Goal: Task Accomplishment & Management: Manage account settings

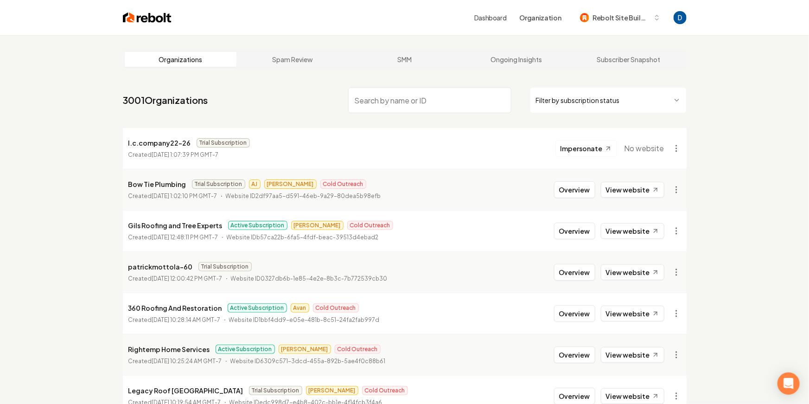
paste input "[PERSON_NAME] GARAGE DOOR"
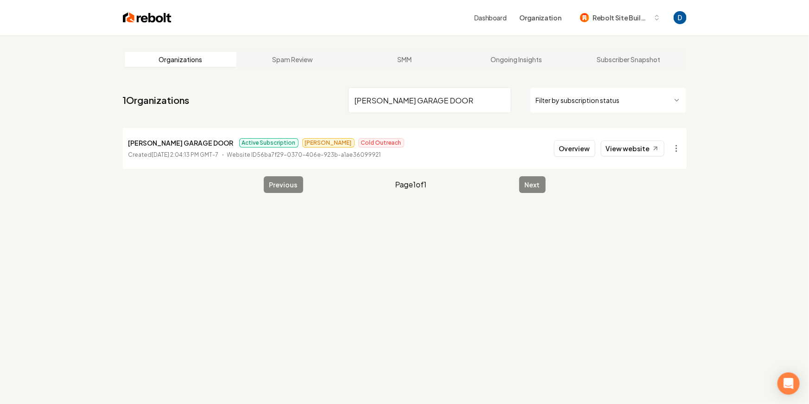
type input "TINKHAM GARAGE DOOR"
click at [646, 146] on link "View website" at bounding box center [632, 148] width 63 height 16
click at [581, 151] on button "Overview" at bounding box center [574, 148] width 41 height 17
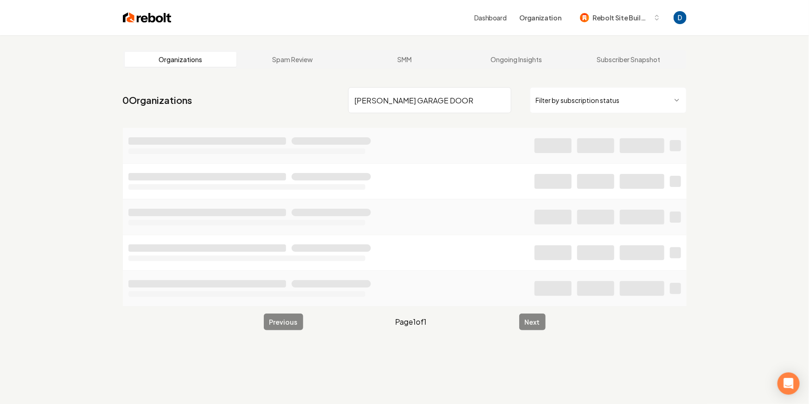
click at [462, 102] on input "[PERSON_NAME] GARAGE DOOR" at bounding box center [429, 100] width 163 height 26
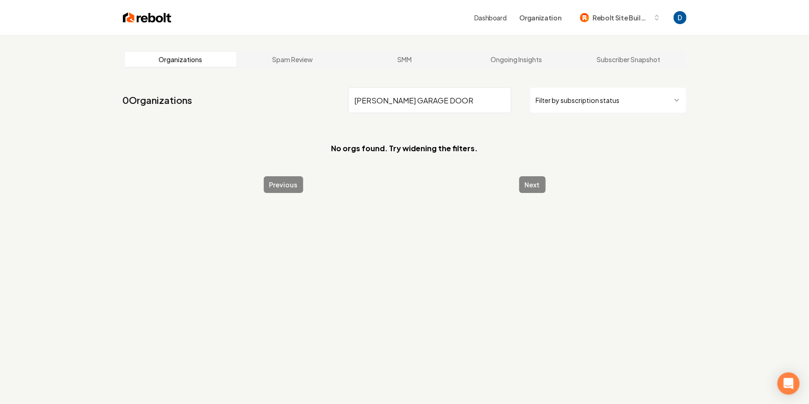
drag, startPoint x: 389, startPoint y: 101, endPoint x: 461, endPoint y: 101, distance: 72.3
click at [460, 101] on input "[PERSON_NAME] GARAGE DOOR" at bounding box center [429, 100] width 163 height 26
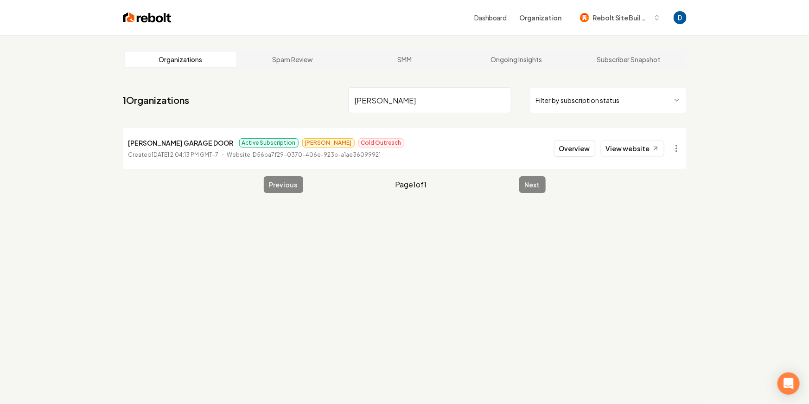
type input "TINKHAM"
click at [302, 143] on span "Omar" at bounding box center [328, 142] width 52 height 9
copy span "Omar"
click at [592, 152] on button "Overview" at bounding box center [574, 148] width 41 height 17
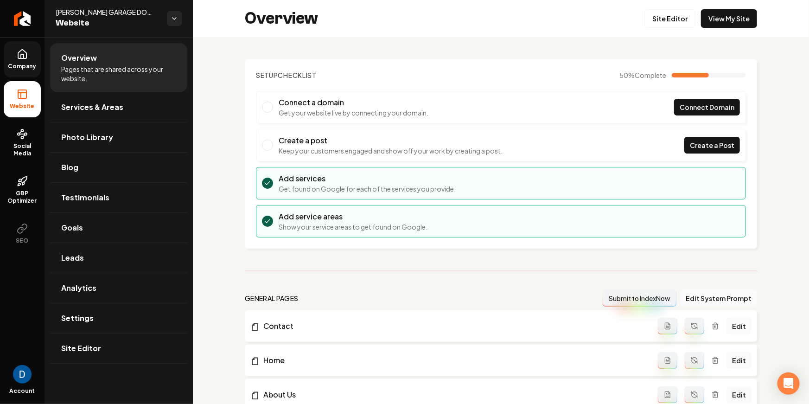
click at [27, 62] on link "Company" at bounding box center [22, 59] width 37 height 36
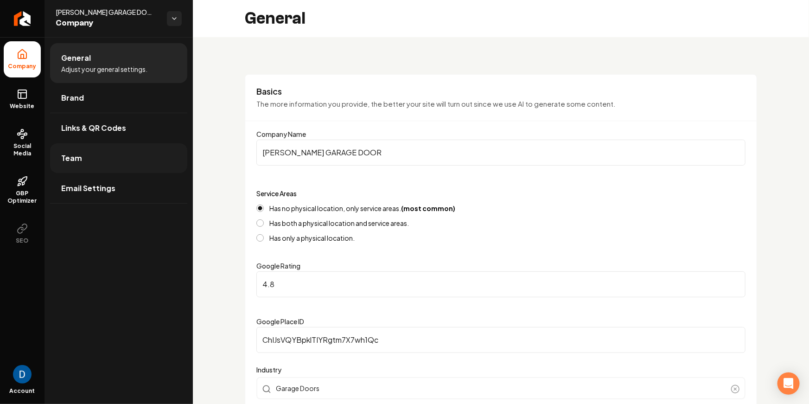
click at [110, 152] on link "Team" at bounding box center [118, 158] width 137 height 30
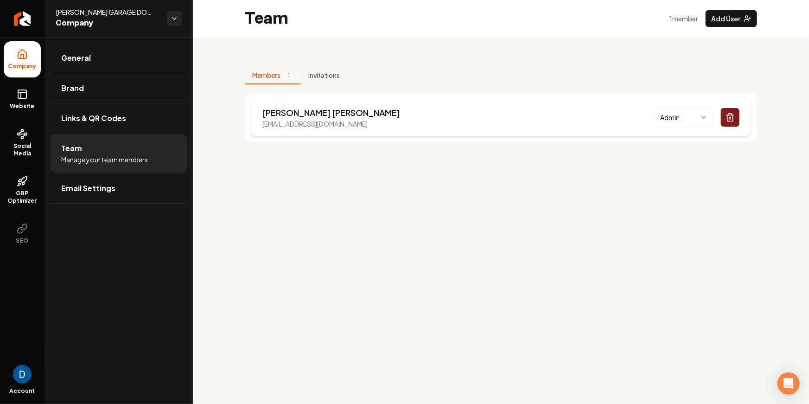
click at [327, 114] on p "Garrett Thompson" at bounding box center [331, 112] width 138 height 13
click at [25, 52] on icon at bounding box center [22, 54] width 11 height 11
click at [51, 45] on li "General" at bounding box center [118, 58] width 137 height 30
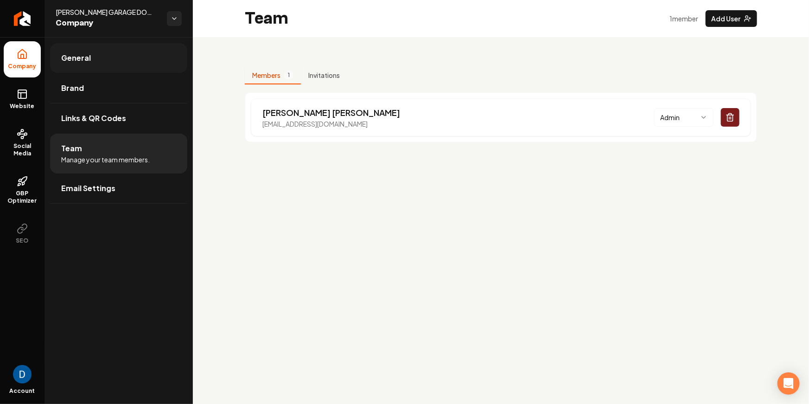
click at [67, 53] on span "General" at bounding box center [76, 57] width 30 height 11
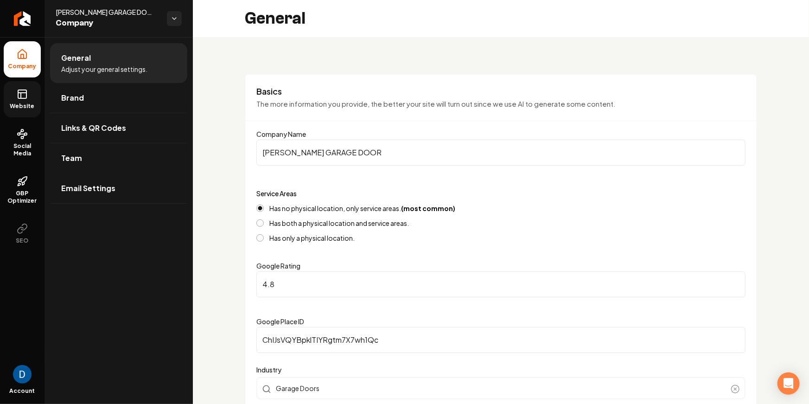
click at [25, 101] on link "Website" at bounding box center [22, 99] width 37 height 36
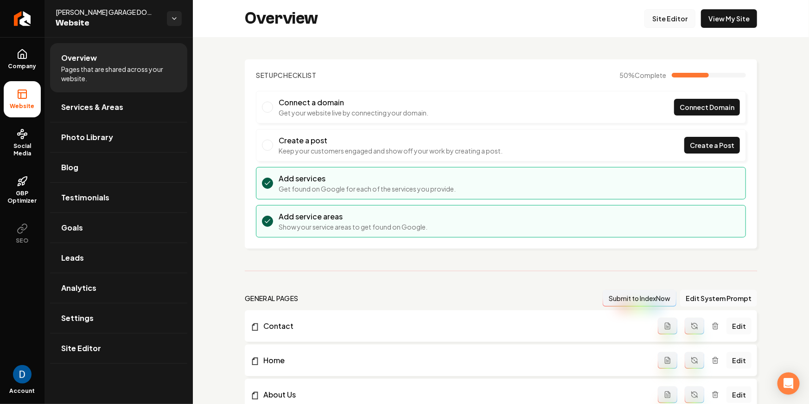
click at [666, 20] on link "Site Editor" at bounding box center [669, 18] width 51 height 19
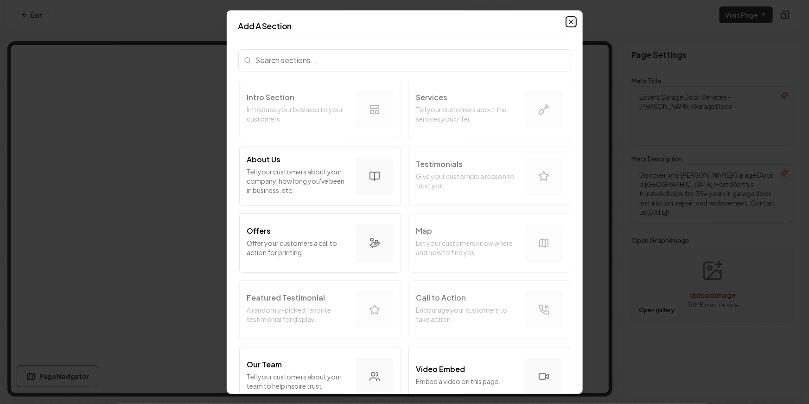
click at [570, 19] on icon "button" at bounding box center [570, 21] width 7 height 7
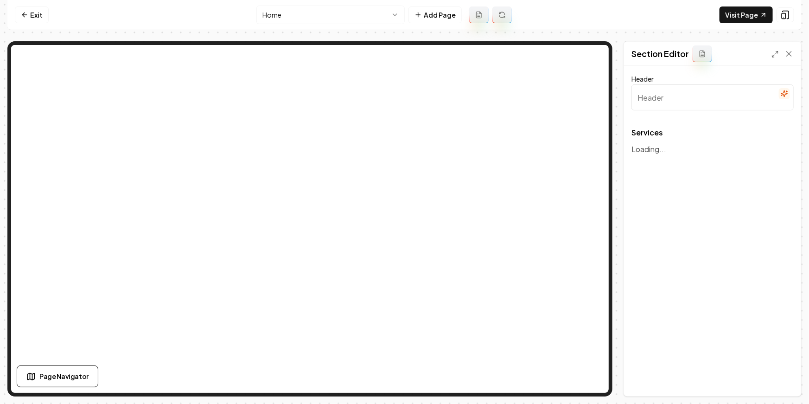
type input "Comprehensive Garage Door Solutions"
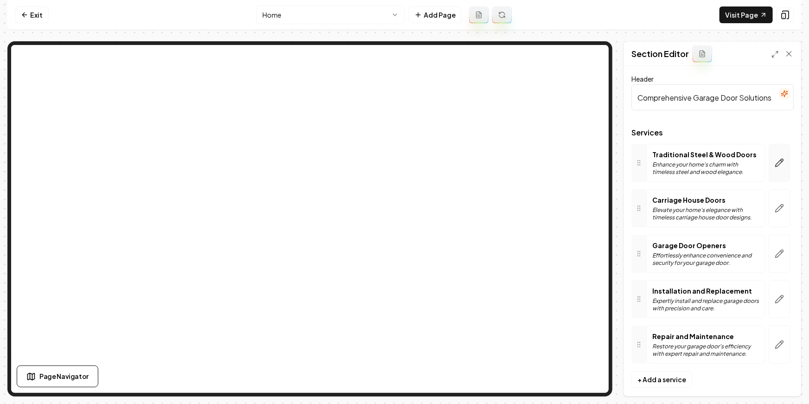
click at [780, 162] on icon "button" at bounding box center [779, 163] width 8 height 8
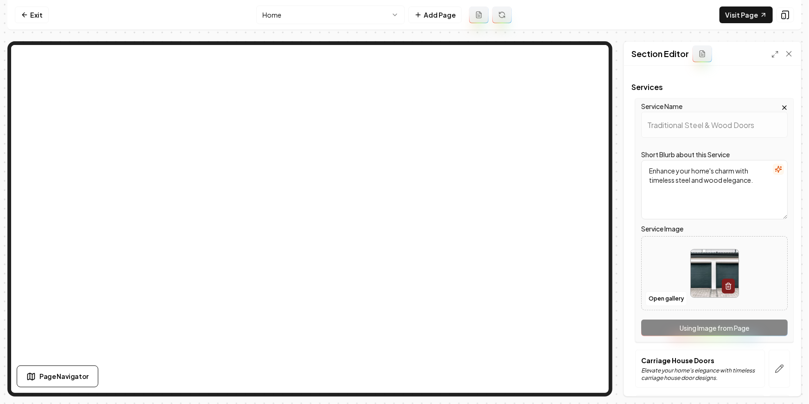
scroll to position [51, 0]
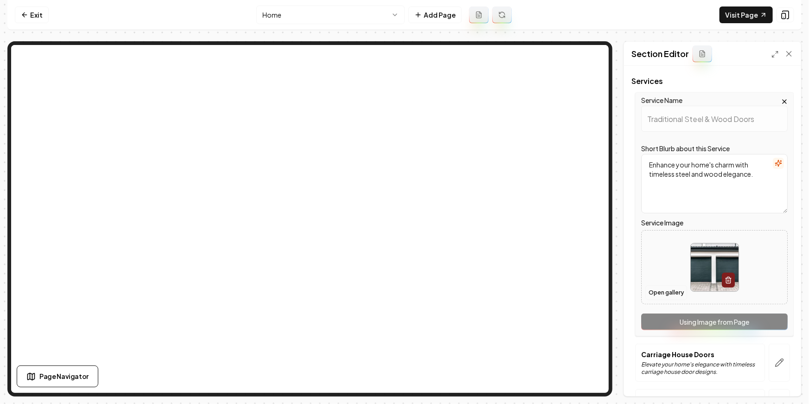
click at [679, 293] on button "Open gallery" at bounding box center [666, 292] width 42 height 15
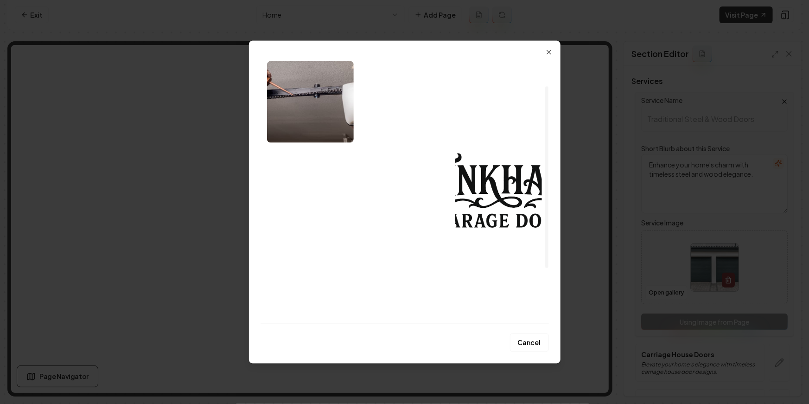
scroll to position [0, 0]
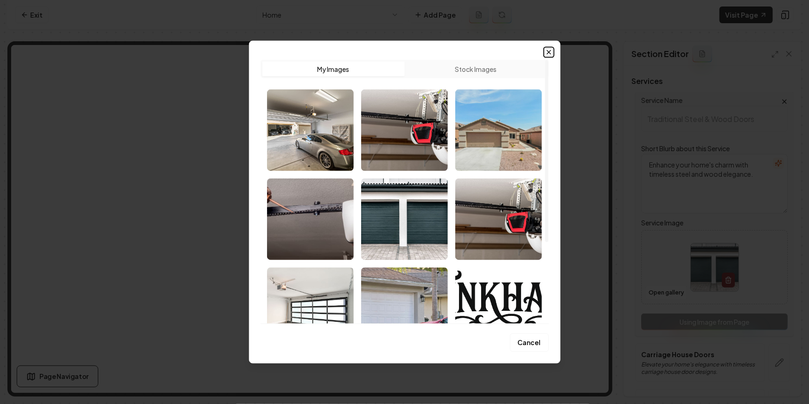
click at [549, 51] on icon "button" at bounding box center [548, 51] width 7 height 7
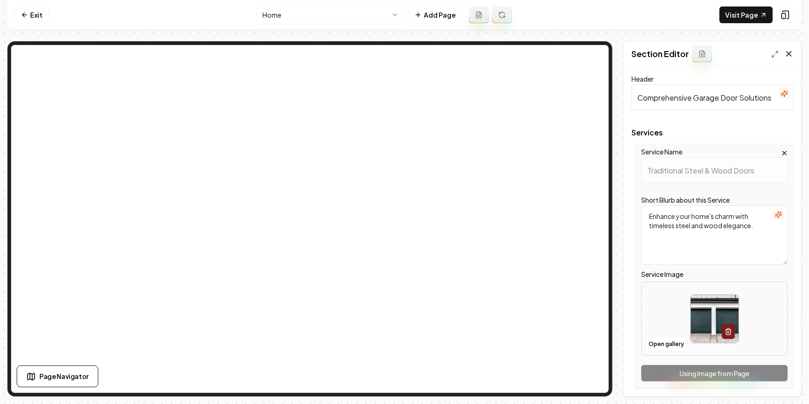
click at [789, 52] on icon at bounding box center [788, 53] width 9 height 9
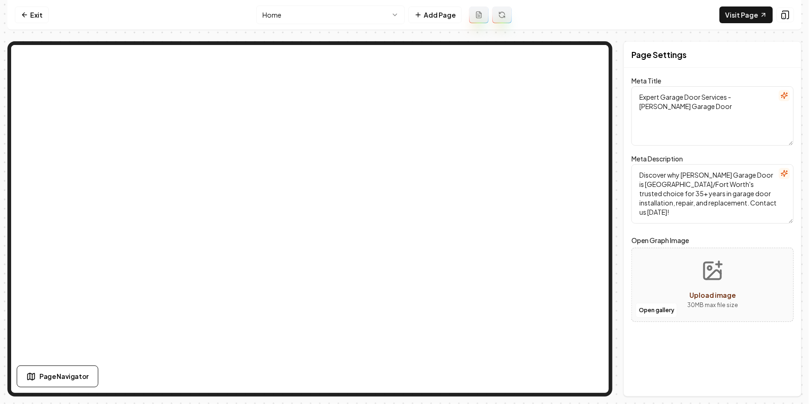
click at [50, 13] on nav "Exit Home Add Page Visit Page" at bounding box center [404, 15] width 794 height 30
click at [38, 14] on link "Exit" at bounding box center [32, 14] width 34 height 17
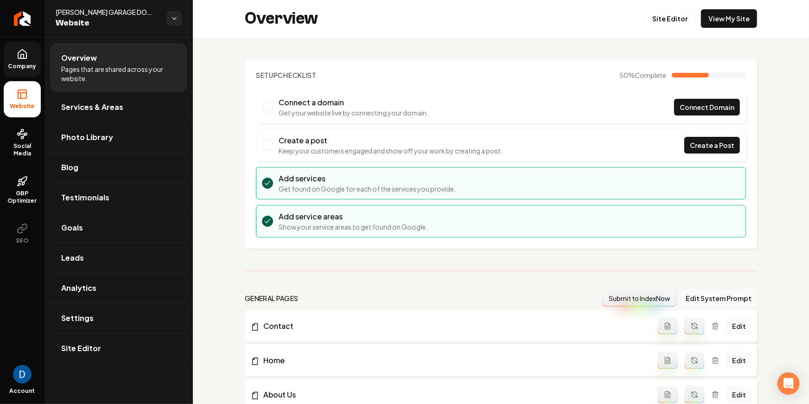
click at [22, 50] on icon at bounding box center [22, 54] width 8 height 9
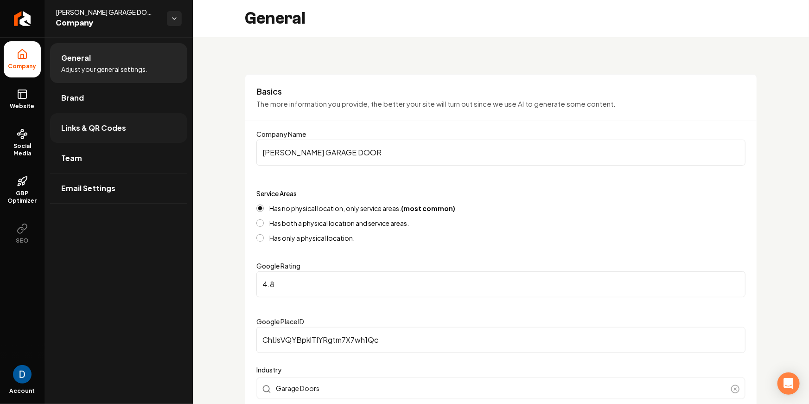
click at [107, 129] on span "Links & QR Codes" at bounding box center [93, 127] width 65 height 11
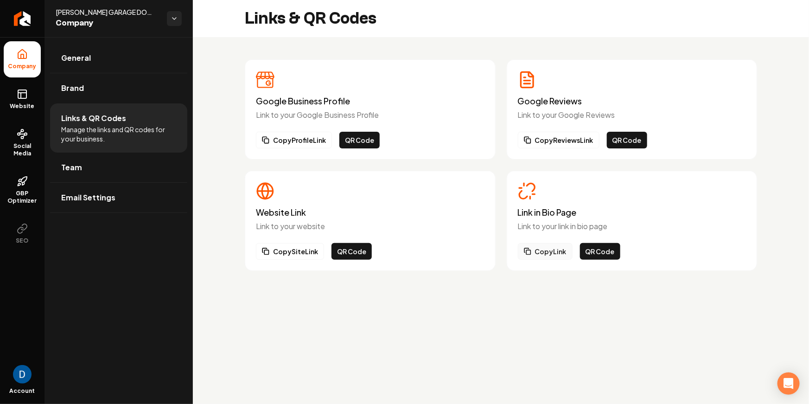
click at [550, 245] on button "Copy Link" at bounding box center [545, 251] width 55 height 17
click at [556, 252] on button "Copy Link" at bounding box center [545, 251] width 55 height 17
click at [29, 153] on span "Social Media" at bounding box center [22, 149] width 37 height 15
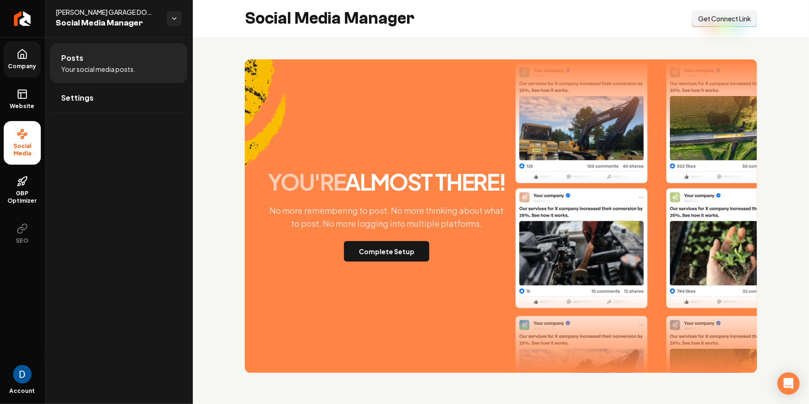
click at [735, 20] on span "Get Connect Link" at bounding box center [724, 18] width 53 height 9
click at [30, 56] on link "Company" at bounding box center [22, 59] width 37 height 36
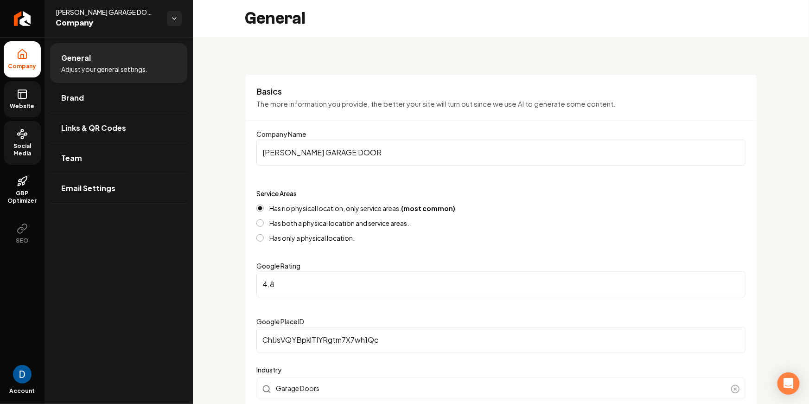
click at [25, 103] on span "Website" at bounding box center [22, 105] width 32 height 7
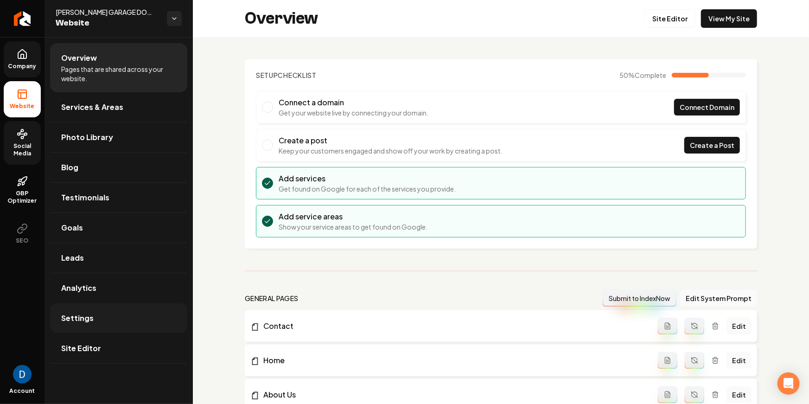
click at [123, 320] on link "Settings" at bounding box center [118, 318] width 137 height 30
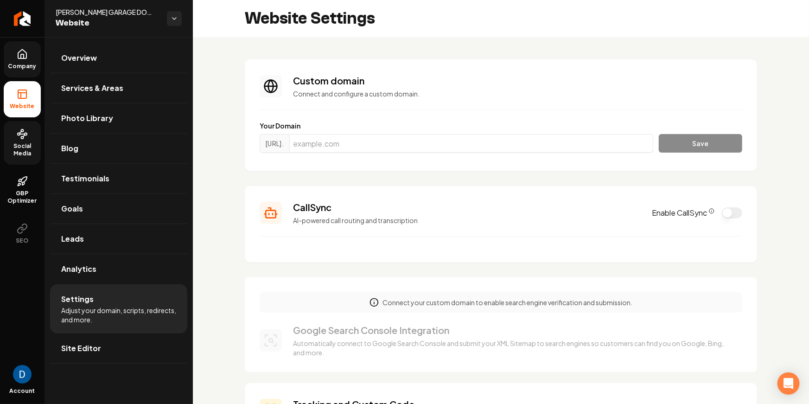
click at [710, 211] on icon "CallSync Info" at bounding box center [712, 211] width 6 height 6
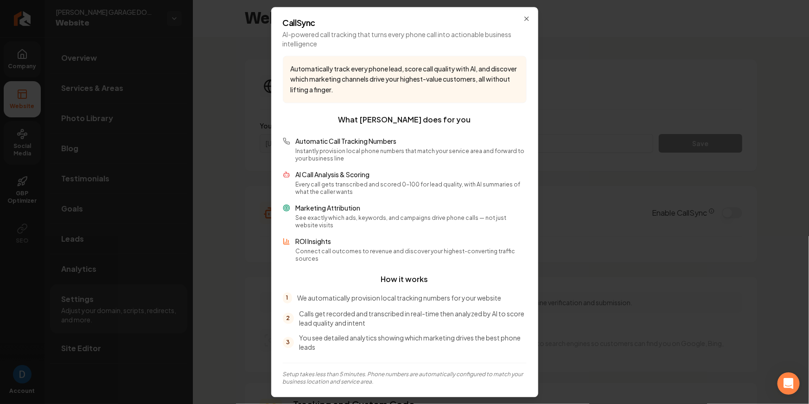
click at [388, 141] on p "Automatic Call Tracking Numbers" at bounding box center [411, 140] width 231 height 9
click at [350, 179] on p "AI Call Analysis & Scoring" at bounding box center [411, 174] width 231 height 9
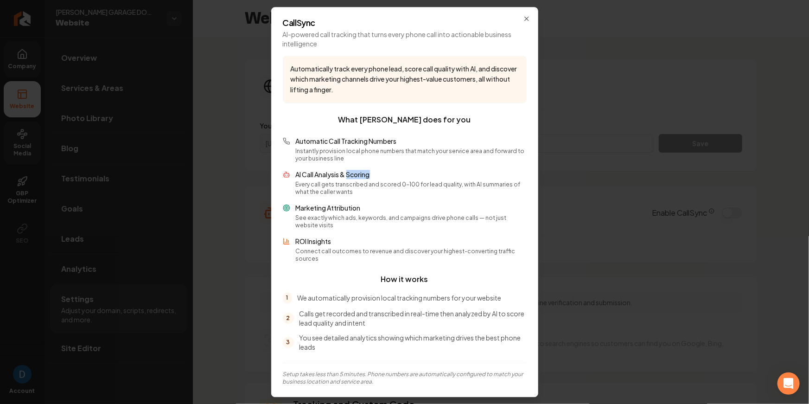
click at [355, 178] on p "AI Call Analysis & Scoring" at bounding box center [411, 174] width 231 height 9
click at [529, 22] on icon "button" at bounding box center [526, 18] width 7 height 7
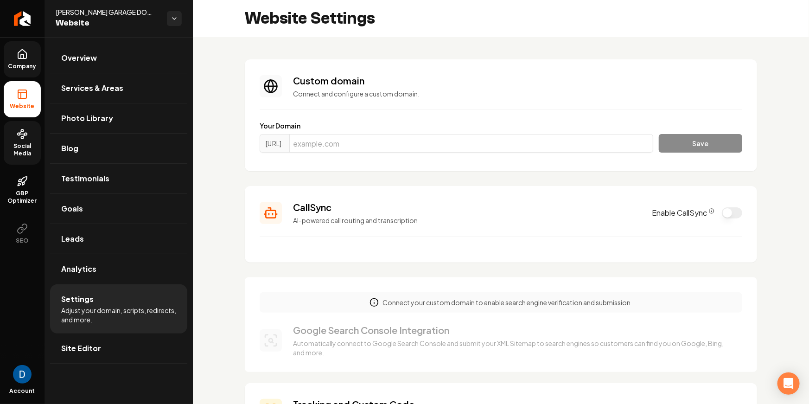
click at [735, 213] on button "Enable CallSync" at bounding box center [732, 212] width 20 height 11
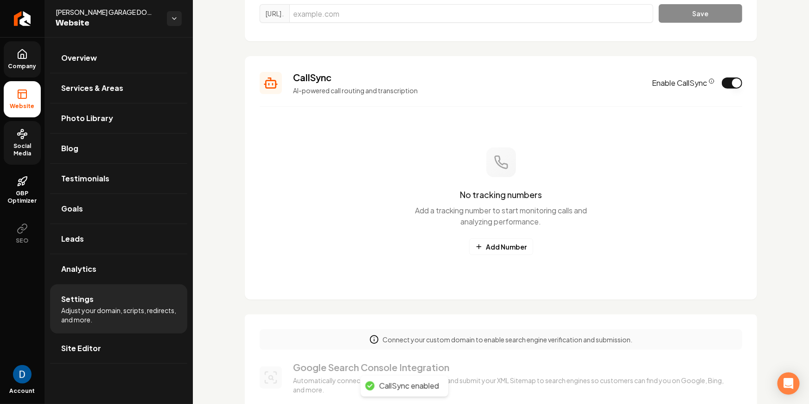
scroll to position [130, 0]
click at [506, 250] on button "Add Number" at bounding box center [501, 246] width 64 height 17
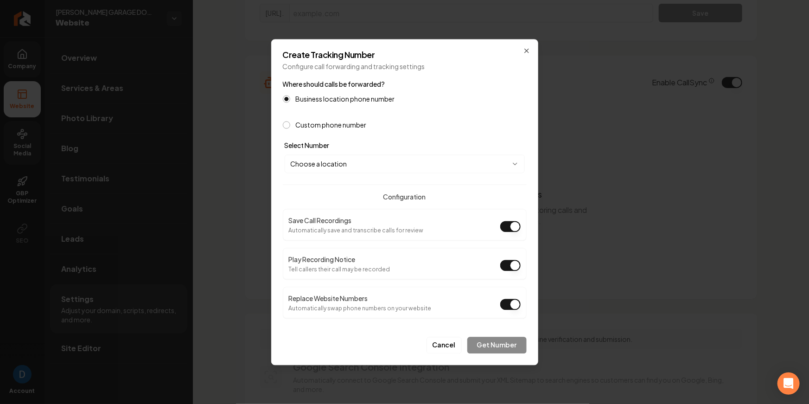
click at [351, 164] on body "Company Website Social Media GBP Optimizer SEO Account TINKHAM GARAGE DOOR Webs…" at bounding box center [404, 202] width 809 height 404
select select "**********"
click at [515, 262] on button "Play Recording Notice" at bounding box center [510, 265] width 20 height 11
click at [507, 341] on button "Get Number" at bounding box center [496, 344] width 59 height 17
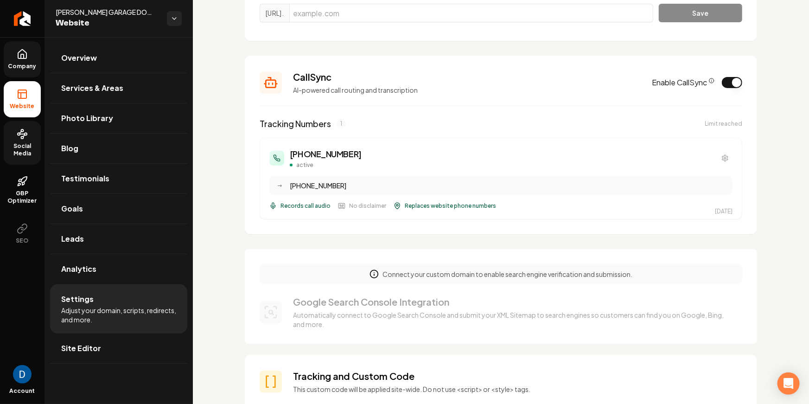
click at [443, 138] on div "(214) 286-6593 active → (214) 478-0001 Records call audio No disclaimer Replace…" at bounding box center [501, 179] width 482 height 82
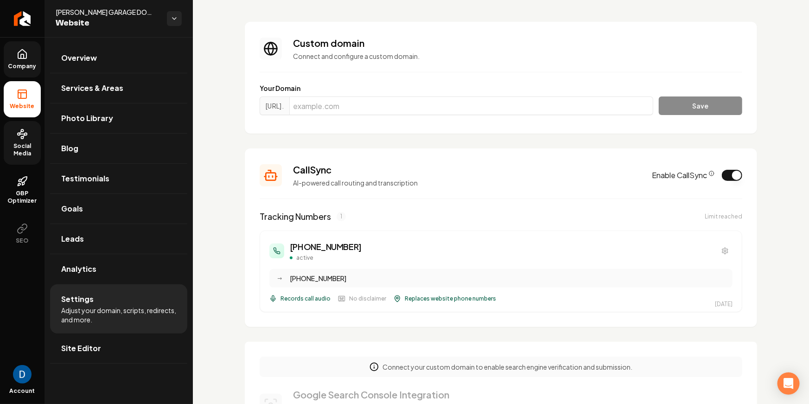
scroll to position [0, 0]
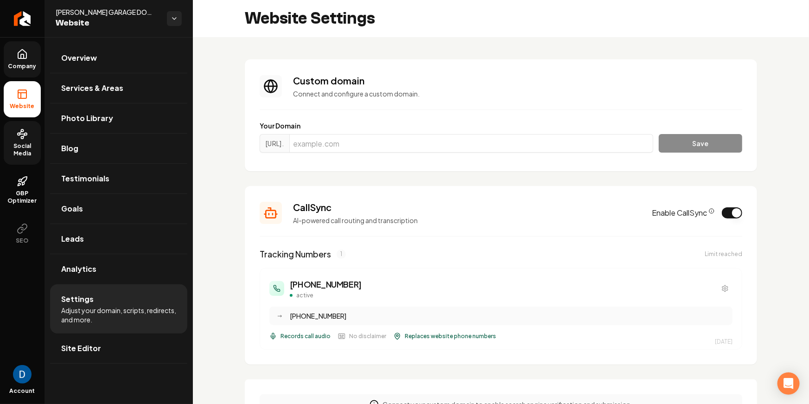
click at [86, 13] on span "[PERSON_NAME] GARAGE DOOR" at bounding box center [108, 11] width 104 height 9
copy span "[PERSON_NAME] GARAGE DOOR"
click at [116, 89] on span "Services & Areas" at bounding box center [92, 87] width 62 height 11
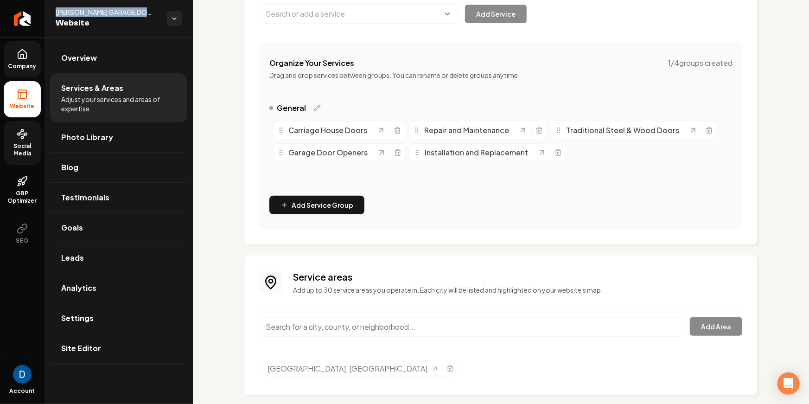
scroll to position [152, 0]
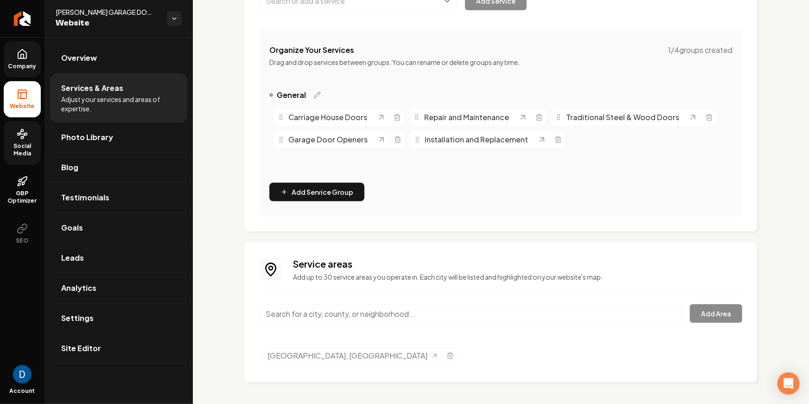
click at [356, 314] on input "Main content area" at bounding box center [471, 313] width 423 height 19
paste input "Lewisville"
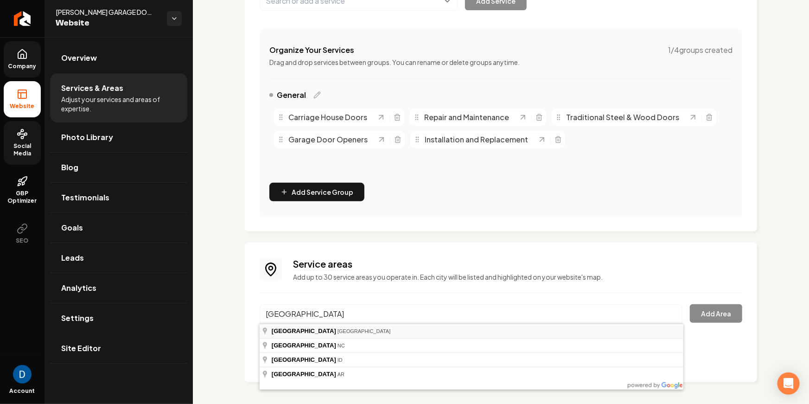
type input "Lewisville, TX"
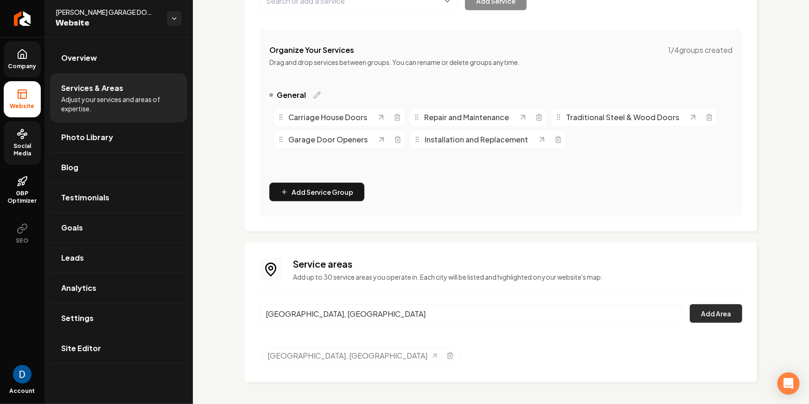
click at [721, 313] on button "Add Area" at bounding box center [716, 313] width 52 height 19
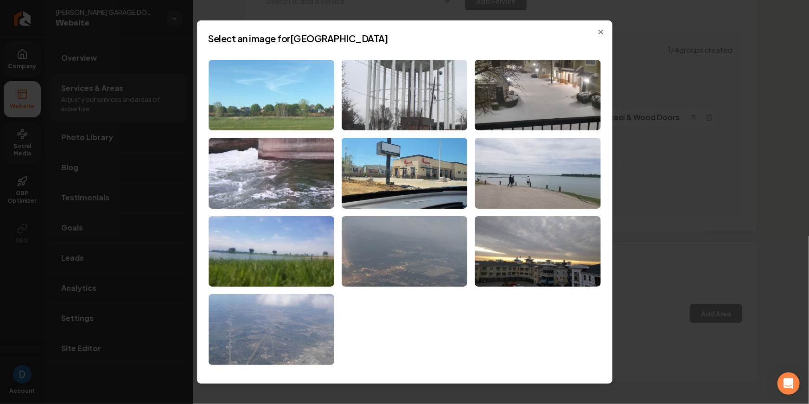
click at [240, 86] on img at bounding box center [272, 95] width 126 height 71
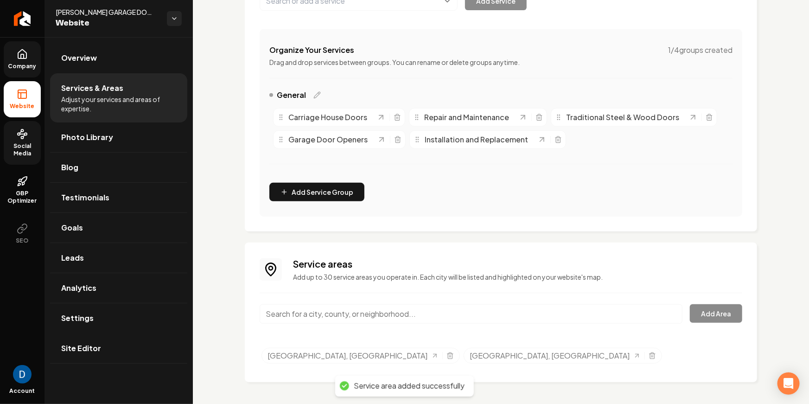
click at [354, 311] on input "Main content area" at bounding box center [471, 313] width 423 height 19
paste input "The Colony"
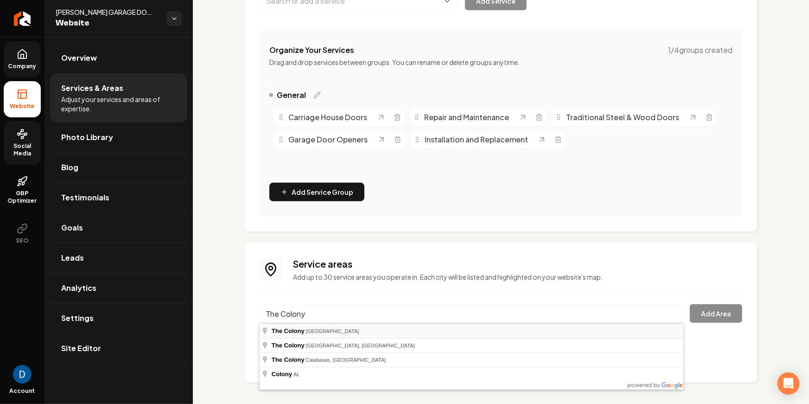
type input "The Colony, TX"
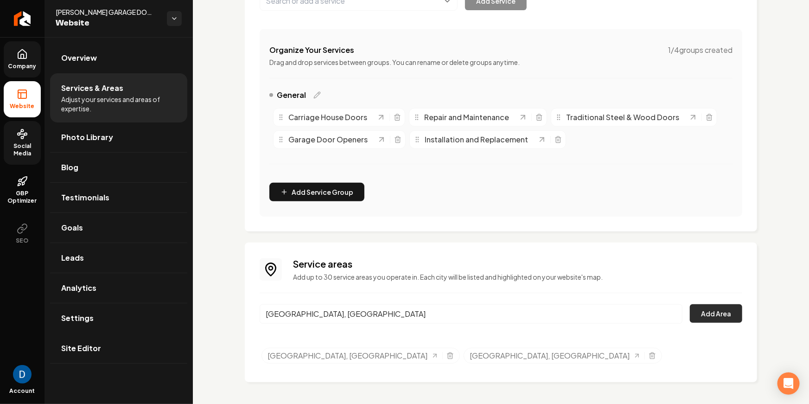
click at [707, 312] on button "Add Area" at bounding box center [716, 313] width 52 height 19
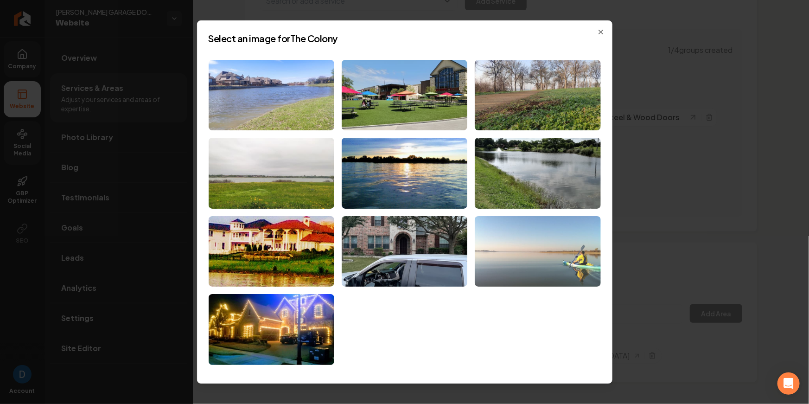
scroll to position [0, 0]
click at [537, 272] on img at bounding box center [538, 251] width 126 height 71
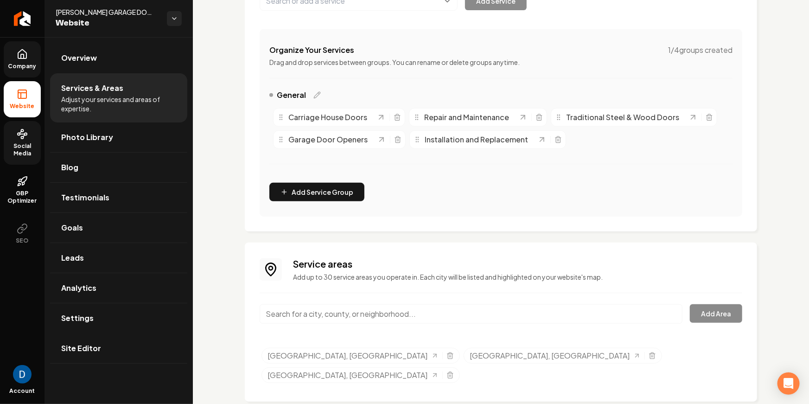
click at [327, 305] on input "Main content area" at bounding box center [471, 313] width 423 height 19
paste input "Grapevine"
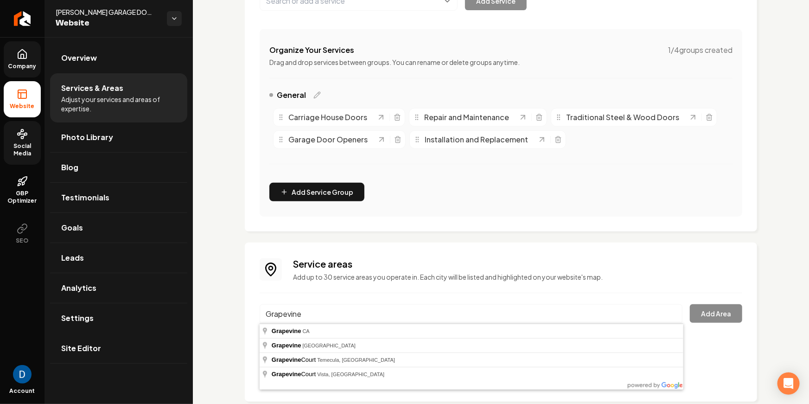
type input "Grapevine, TX"
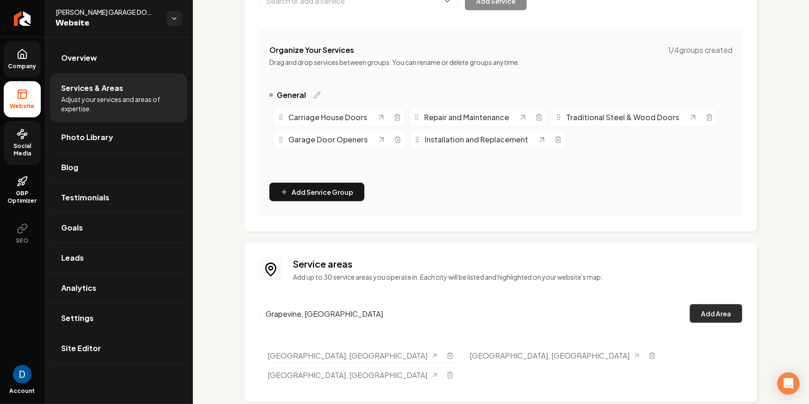
click at [728, 310] on button "Add Area" at bounding box center [716, 313] width 52 height 19
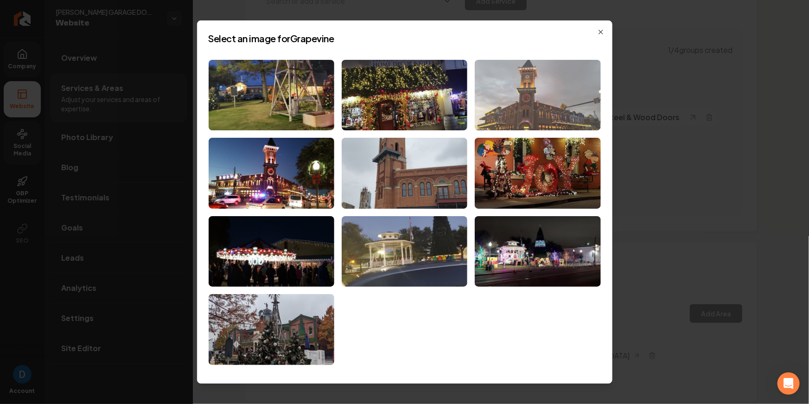
click at [530, 99] on img at bounding box center [538, 95] width 126 height 71
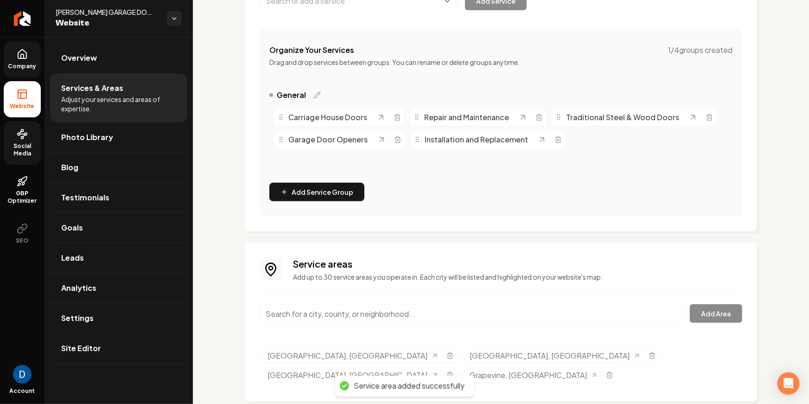
click at [406, 320] on input "Main content area" at bounding box center [471, 313] width 423 height 19
paste input "Colleyville"
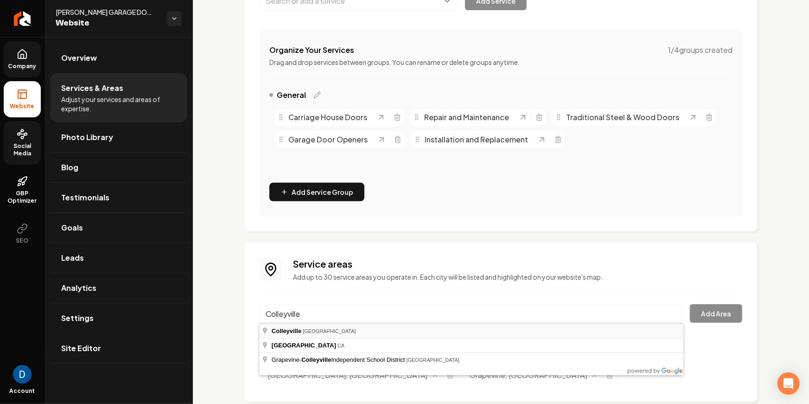
type input "Colleyville, TX"
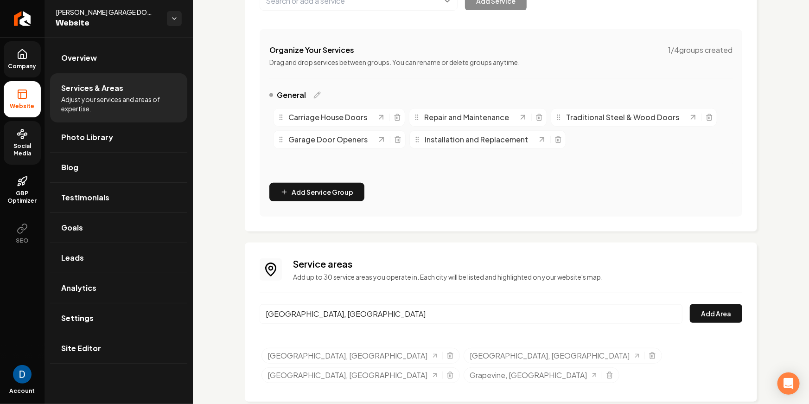
click at [336, 312] on input "Colleyville, TX" at bounding box center [471, 313] width 423 height 19
click at [711, 310] on button "Add Area" at bounding box center [716, 313] width 52 height 19
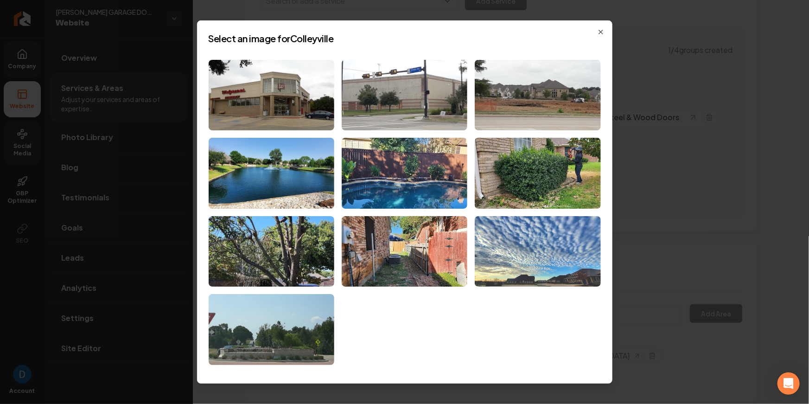
click at [543, 238] on img at bounding box center [538, 251] width 126 height 71
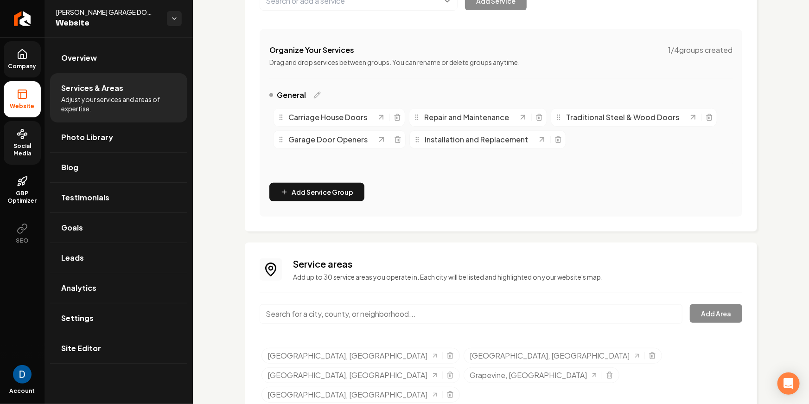
click at [412, 317] on input "Main content area" at bounding box center [471, 313] width 423 height 19
paste input "Fort Worth"
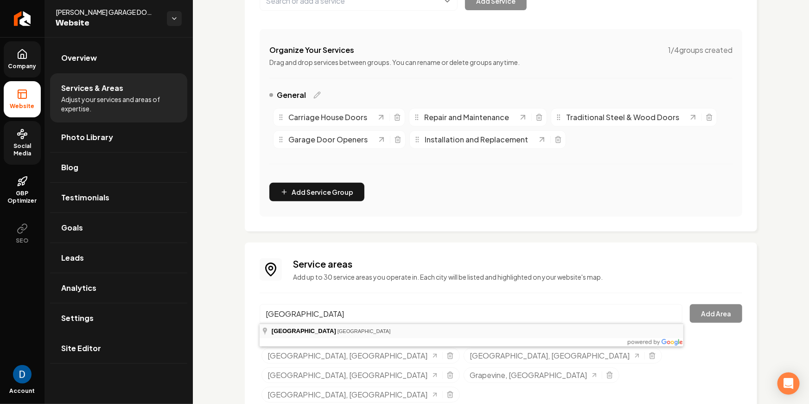
type input "Fort Worth, TX"
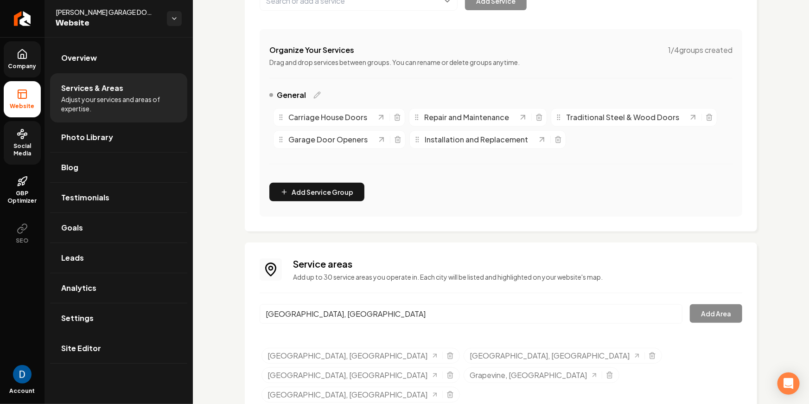
scroll to position [150, 0]
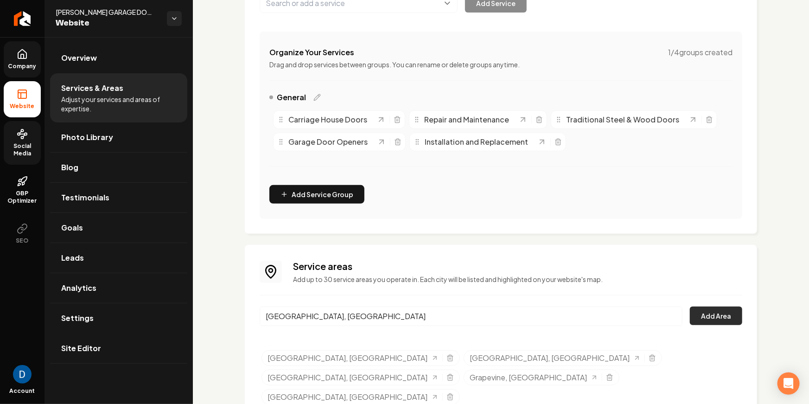
click at [735, 310] on button "Add Area" at bounding box center [716, 315] width 52 height 19
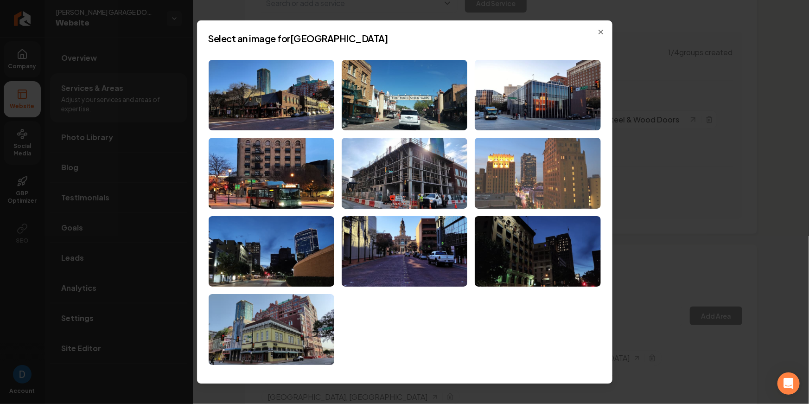
click at [543, 154] on img at bounding box center [538, 173] width 126 height 71
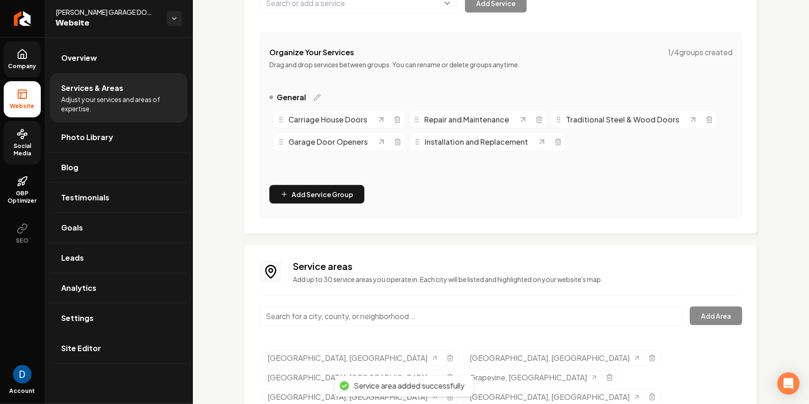
click at [390, 319] on input "Main content area" at bounding box center [471, 315] width 423 height 19
paste input "Hurst"
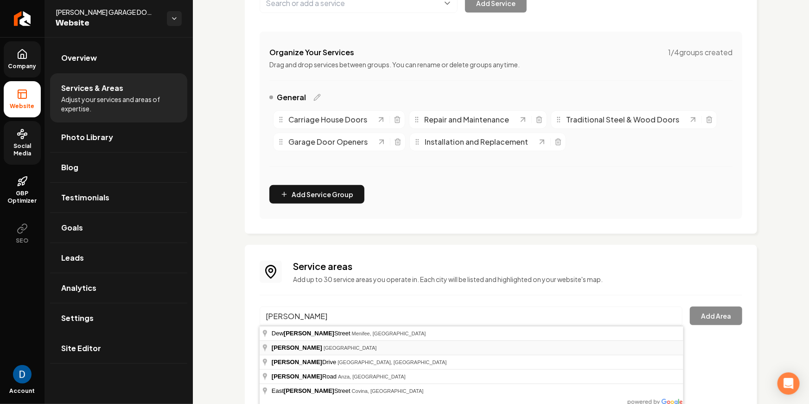
type input "Hurst, TX"
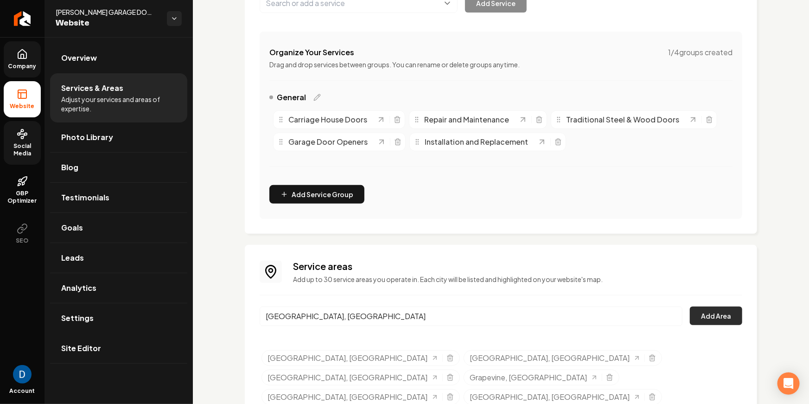
click at [733, 311] on button "Add Area" at bounding box center [716, 315] width 52 height 19
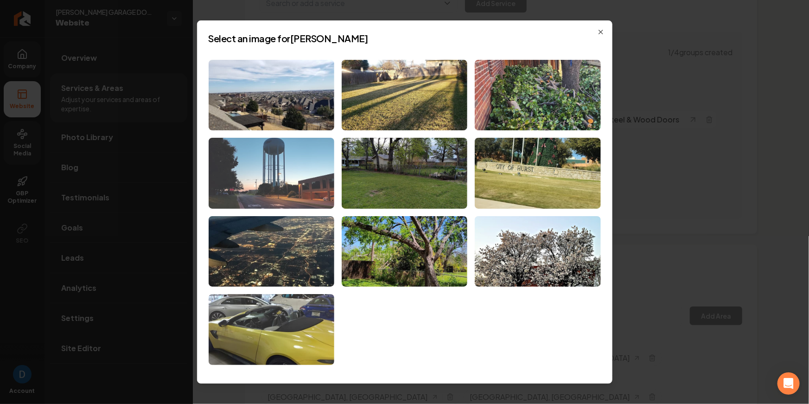
click at [290, 189] on img at bounding box center [272, 173] width 126 height 71
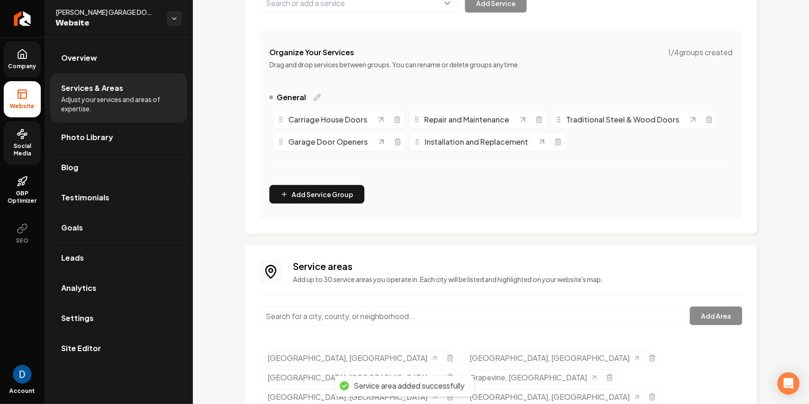
click at [607, 209] on div "Organize Your Services 1 / 4 groups created Drag and drop services between grou…" at bounding box center [501, 125] width 482 height 187
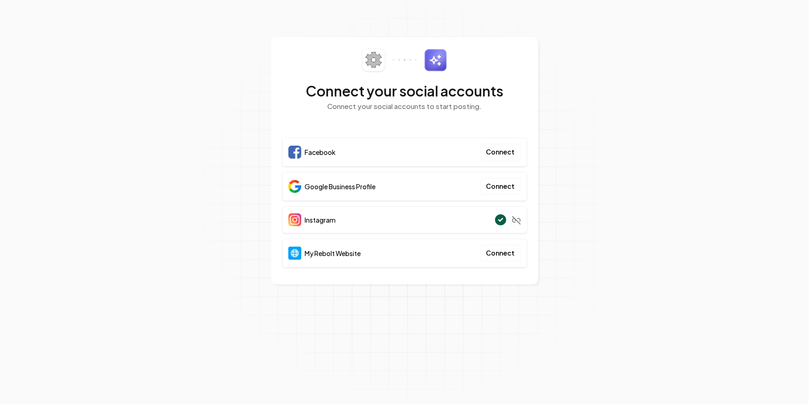
click at [332, 221] on span "Instagram" at bounding box center [320, 219] width 31 height 9
click at [584, 225] on section "Connect your social accounts Connect your social accounts to start posting. Fac…" at bounding box center [404, 202] width 809 height 404
click at [333, 184] on span "Google Business Profile" at bounding box center [340, 186] width 71 height 9
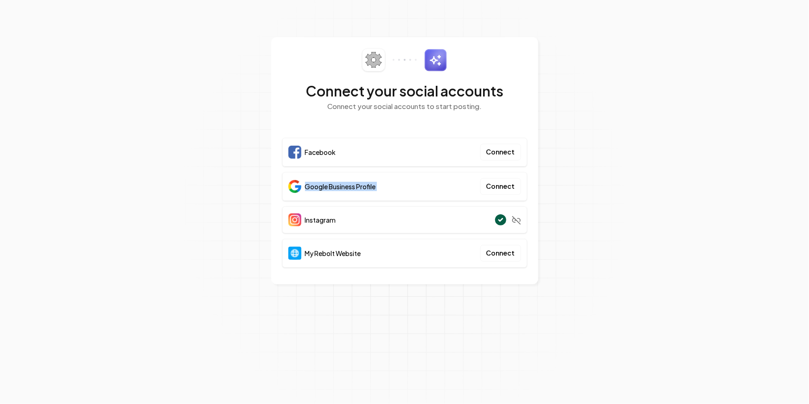
click at [333, 184] on span "Google Business Profile" at bounding box center [340, 186] width 71 height 9
click at [331, 250] on span "My Rebolt Website" at bounding box center [333, 252] width 56 height 9
click at [729, 26] on section "Connect your social accounts Connect your social accounts to start posting. Fac…" at bounding box center [404, 202] width 809 height 404
